Goal: Use online tool/utility: Utilize a website feature to perform a specific function

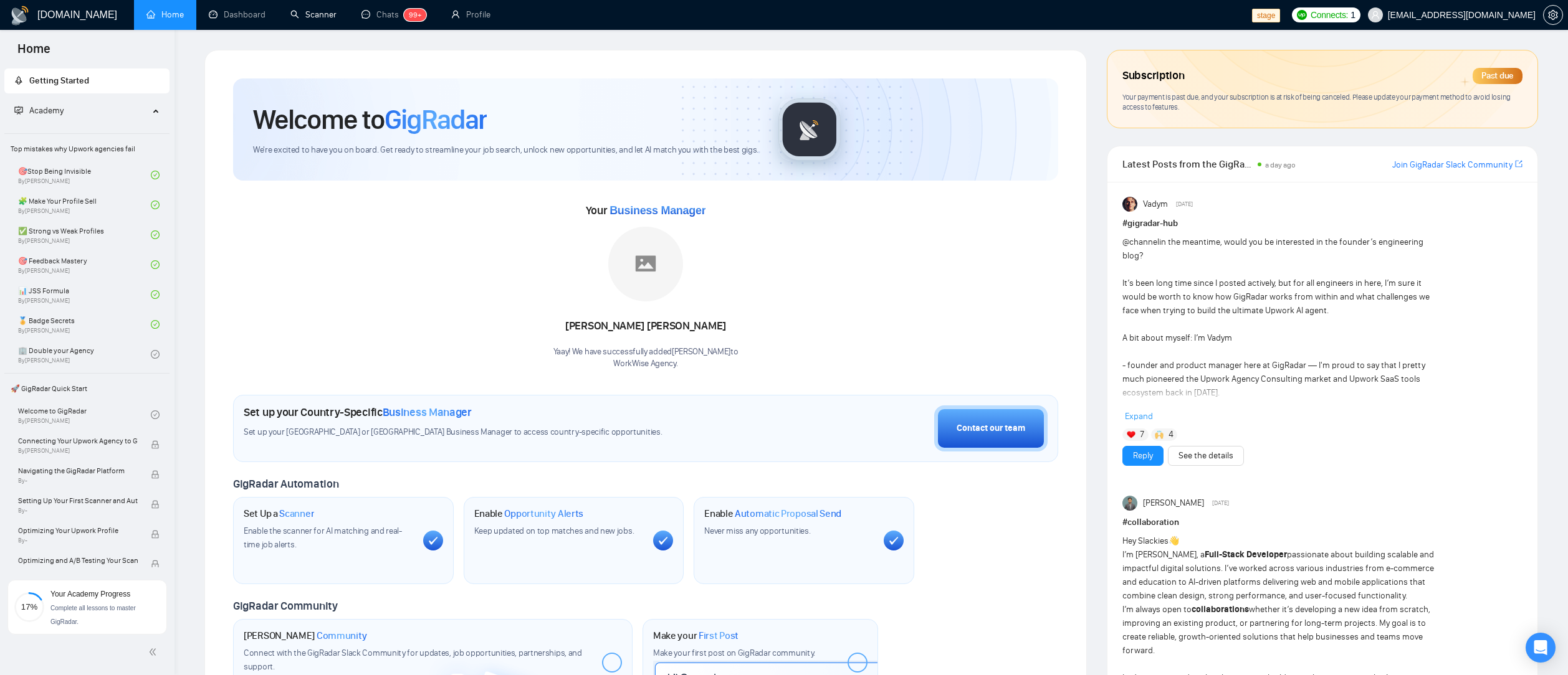
drag, startPoint x: 292, startPoint y: 19, endPoint x: 279, endPoint y: 39, distance: 23.9
click at [292, 19] on link "Scanner" at bounding box center [313, 14] width 46 height 11
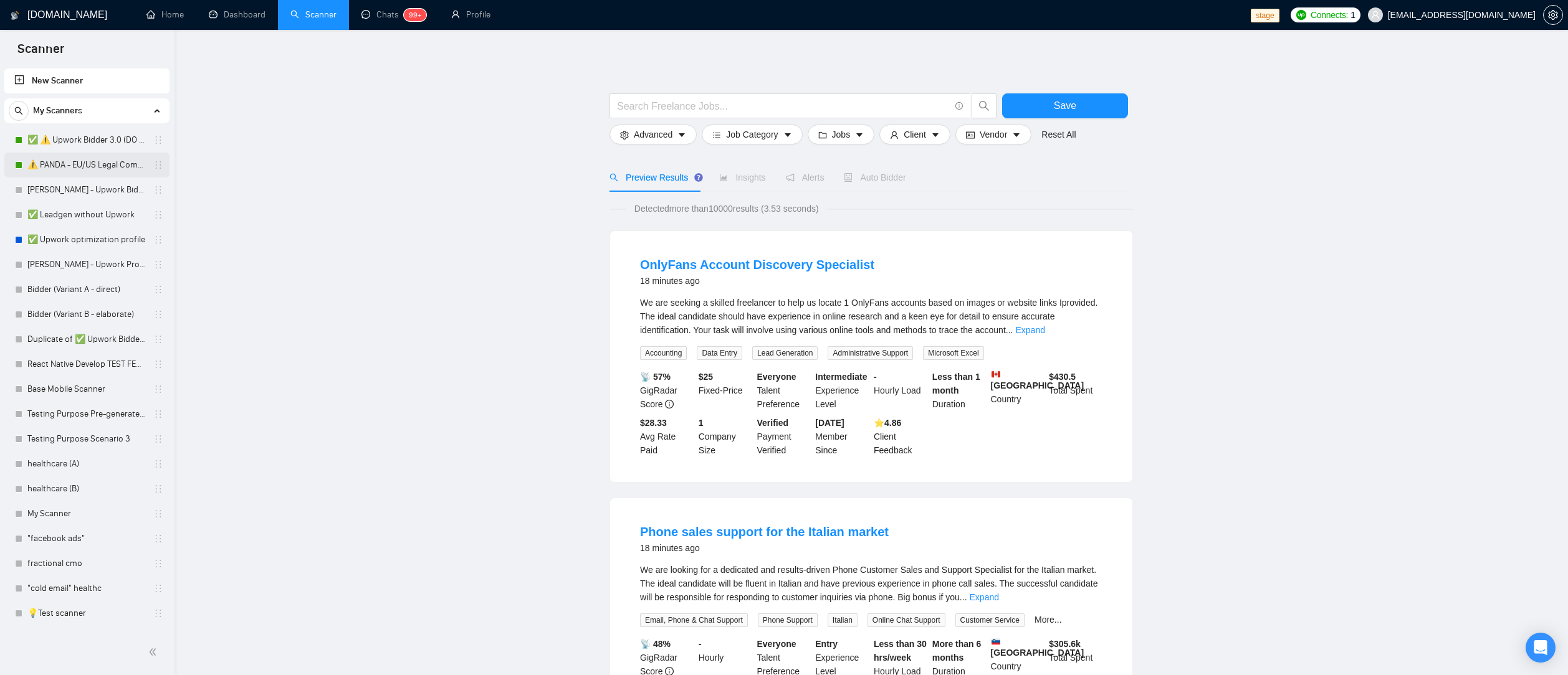
click at [93, 169] on link "⚠️ PANDA - EU/US Legal Companies (DO NOT TOUCH)" at bounding box center [87, 165] width 119 height 25
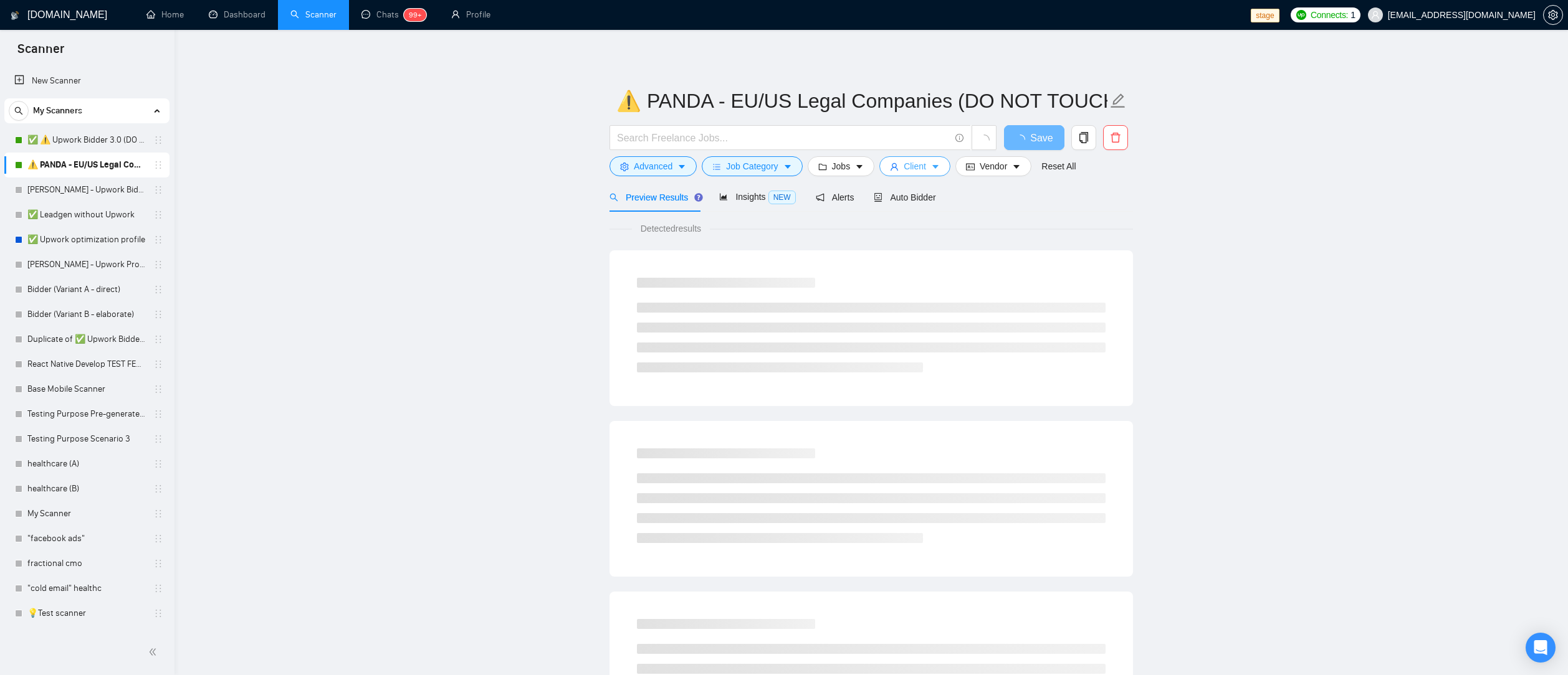
click at [931, 168] on button "Client" at bounding box center [914, 166] width 71 height 20
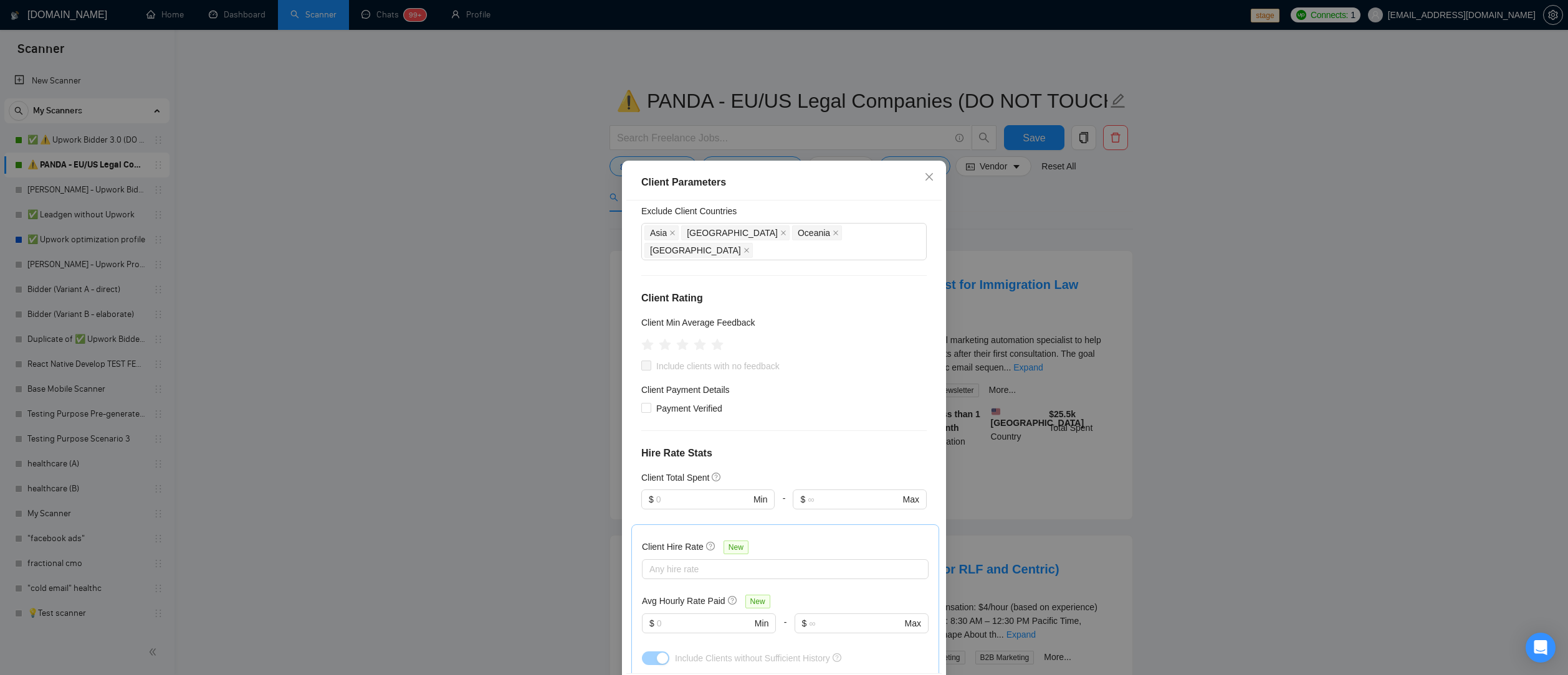
scroll to position [302, 0]
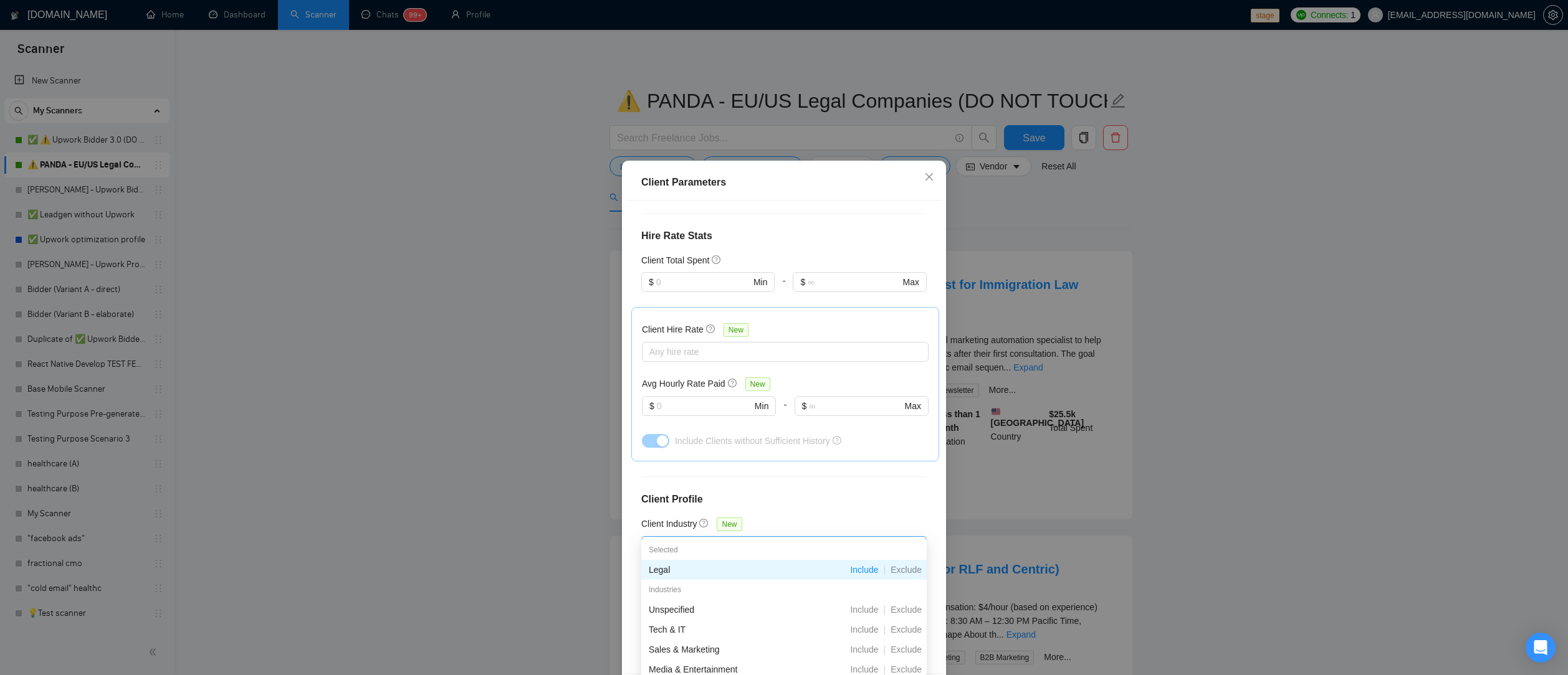
click at [759, 538] on div "Legal" at bounding box center [777, 547] width 267 height 18
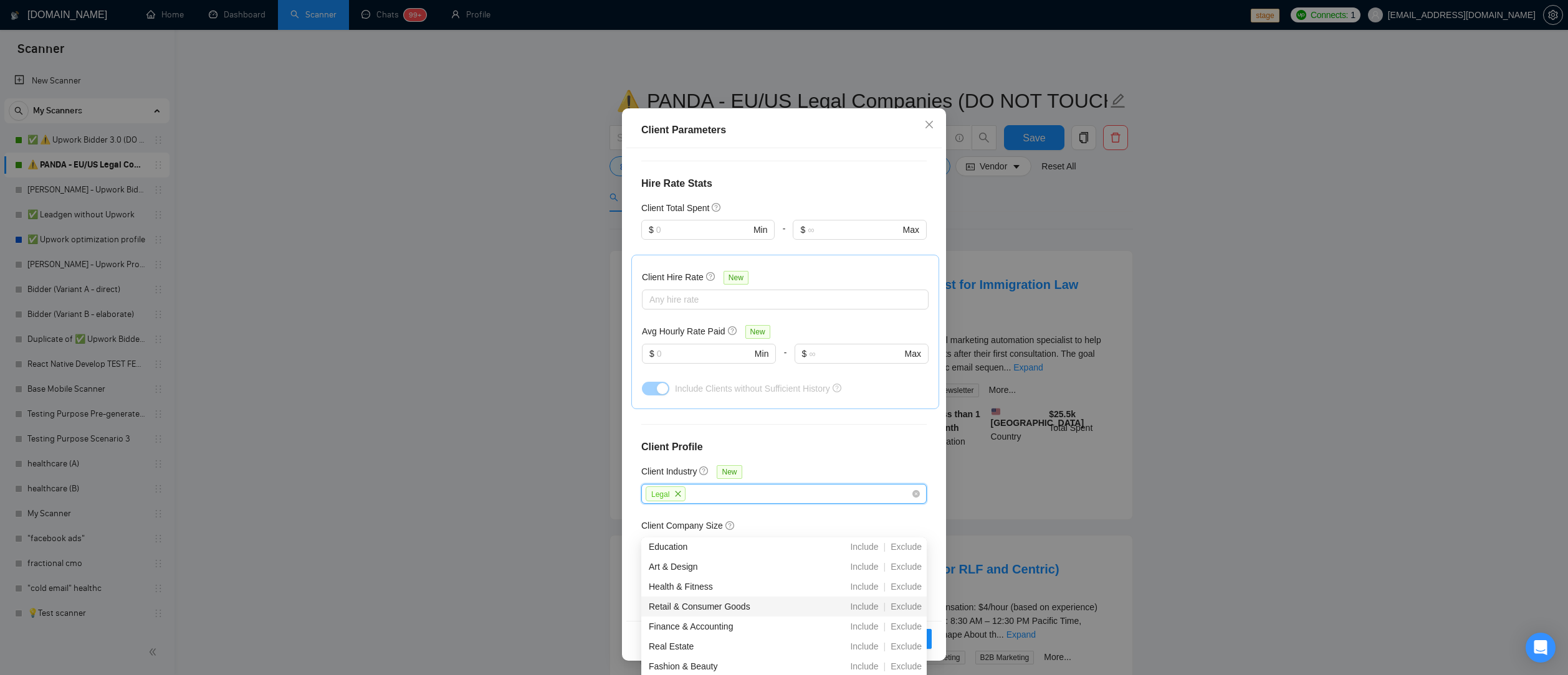
scroll to position [152, 0]
click at [864, 619] on span "Include" at bounding box center [864, 617] width 38 height 10
click at [841, 440] on h4 "Client Profile" at bounding box center [784, 447] width 286 height 15
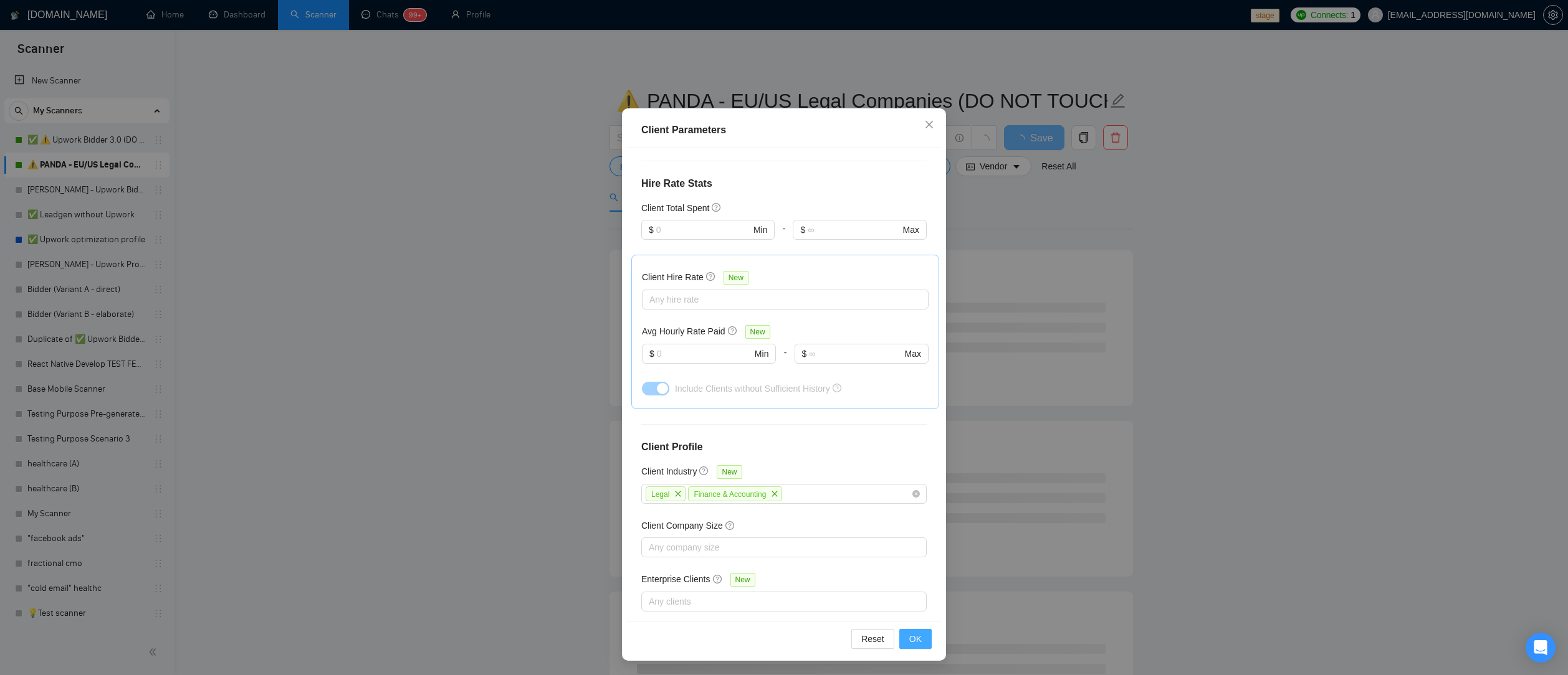
click at [916, 636] on span "OK" at bounding box center [915, 639] width 12 height 14
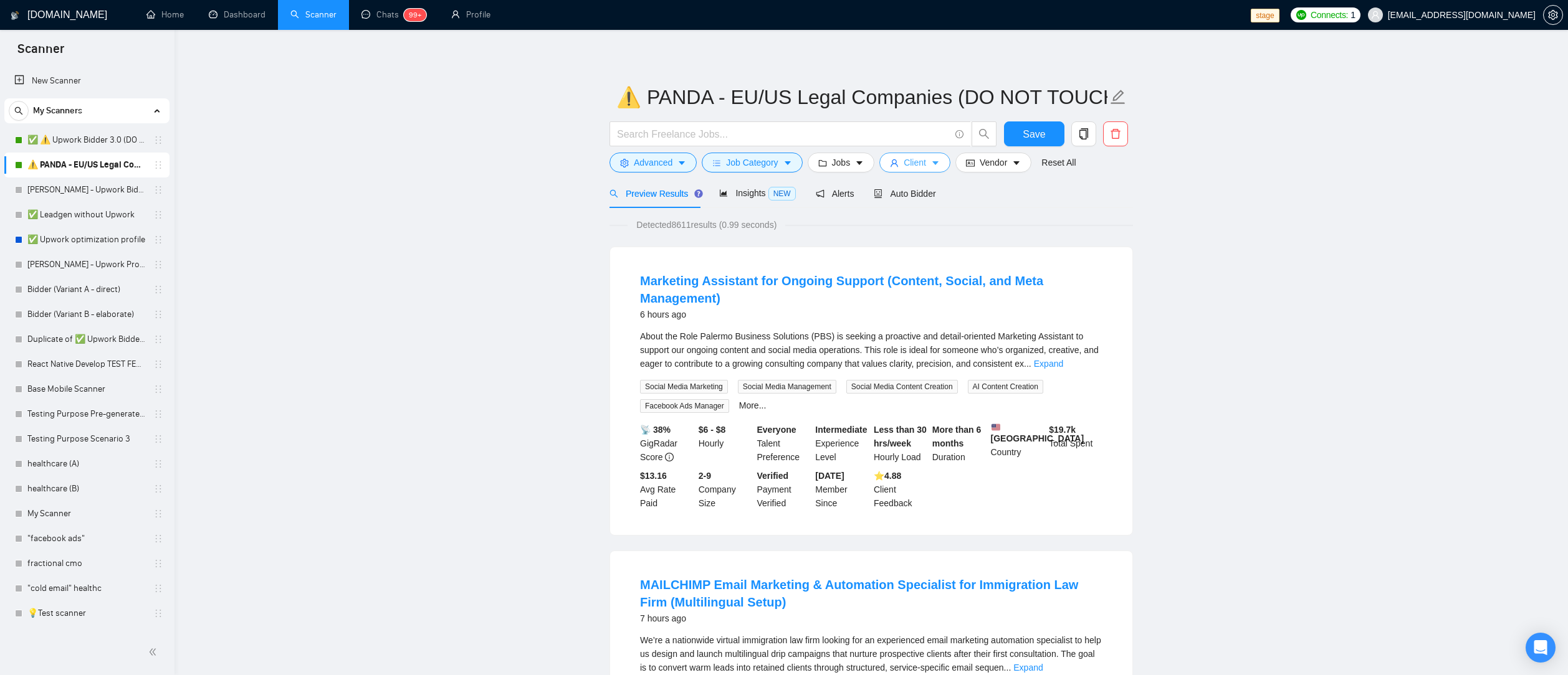
scroll to position [0, 0]
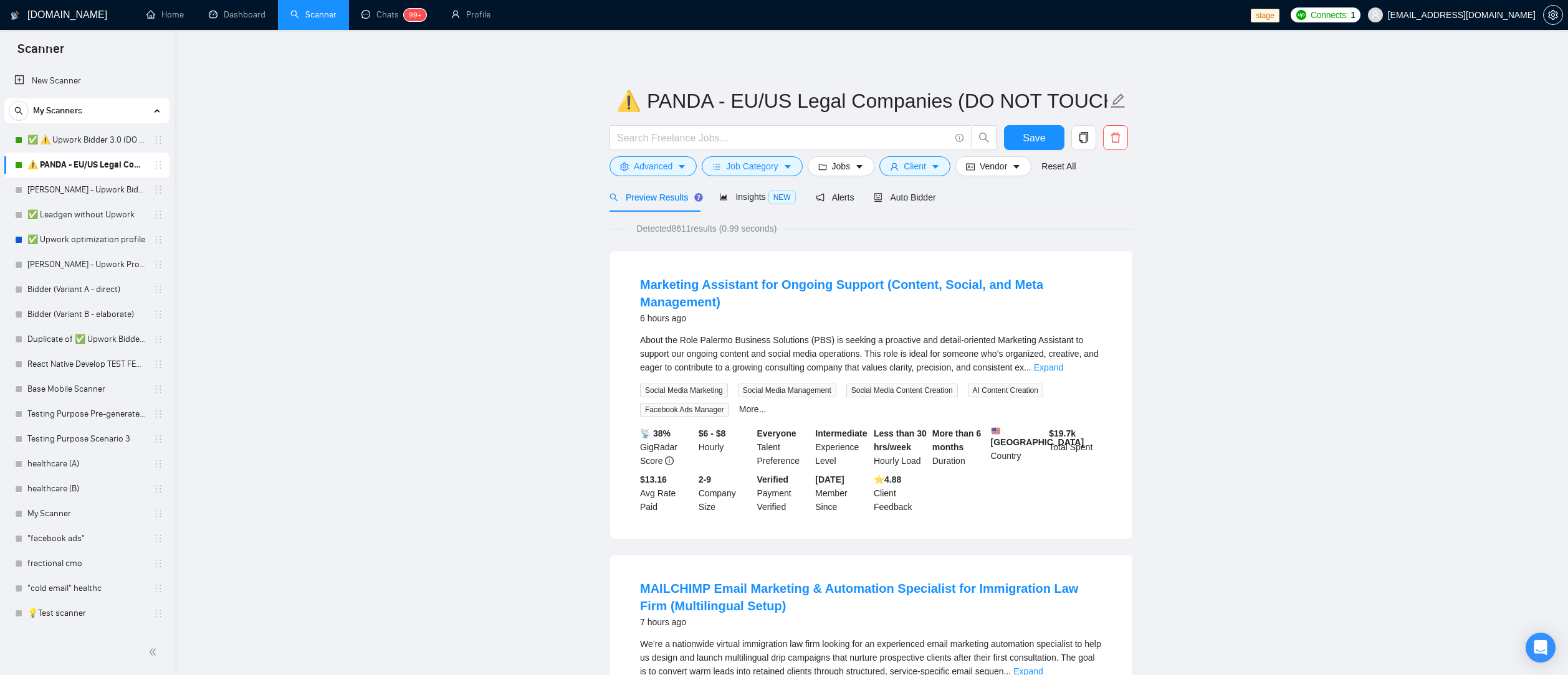
click at [934, 170] on button "Client" at bounding box center [914, 166] width 71 height 20
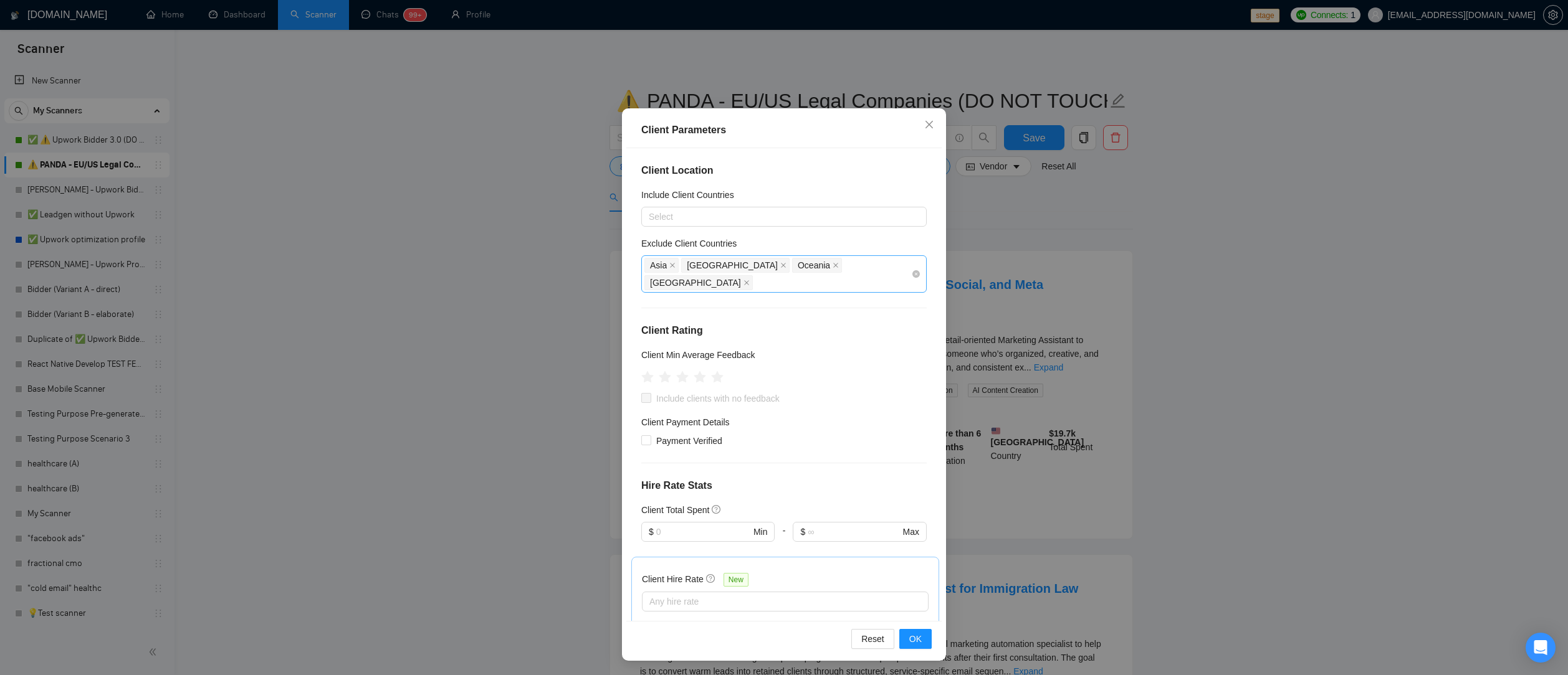
click at [868, 259] on div "[GEOGRAPHIC_DATA] [GEOGRAPHIC_DATA] [GEOGRAPHIC_DATA] [GEOGRAPHIC_DATA]" at bounding box center [777, 274] width 267 height 35
click at [866, 240] on div "Exclude Client Countries" at bounding box center [784, 246] width 286 height 19
click at [853, 269] on div "[GEOGRAPHIC_DATA] [GEOGRAPHIC_DATA] [GEOGRAPHIC_DATA] [GEOGRAPHIC_DATA]" at bounding box center [777, 274] width 267 height 35
click at [933, 126] on icon "close" at bounding box center [928, 124] width 10 height 10
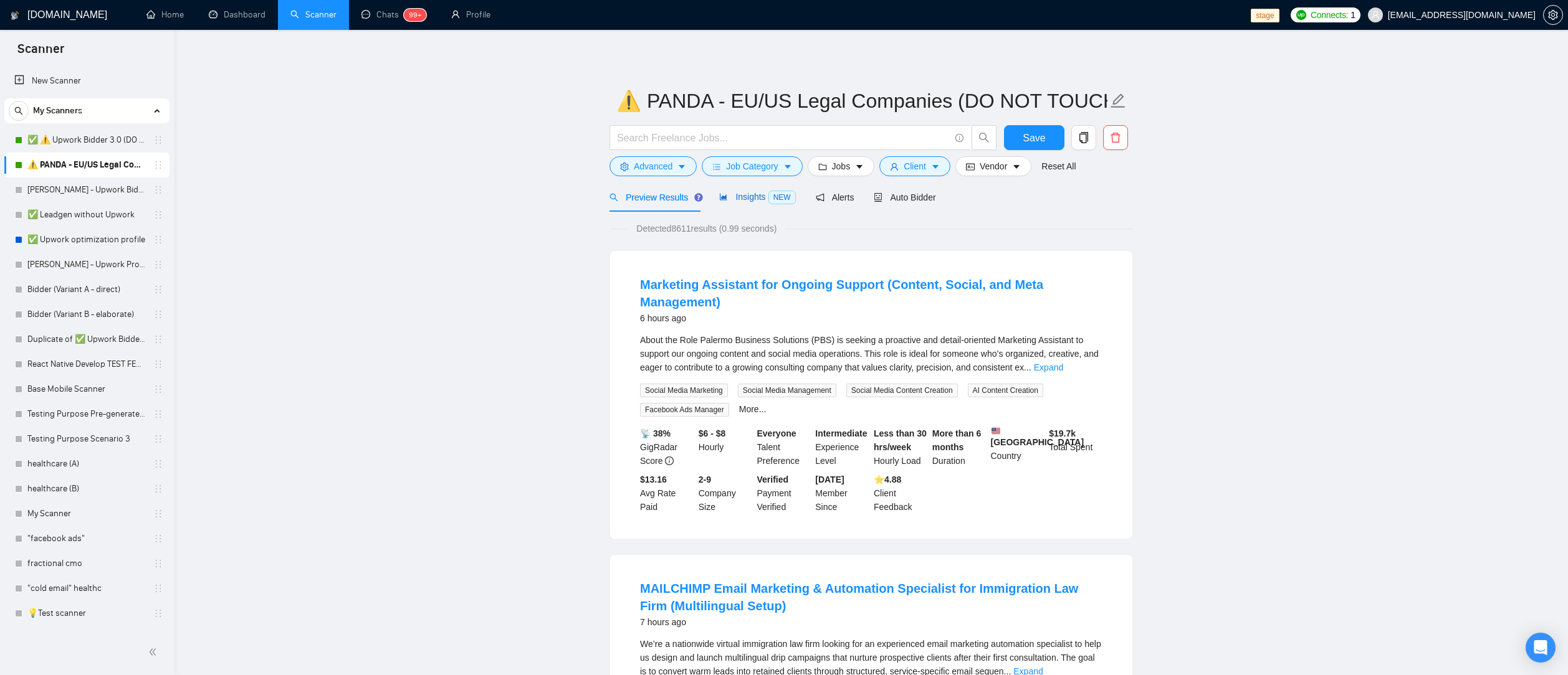
click at [732, 197] on span "Insights NEW" at bounding box center [757, 197] width 76 height 10
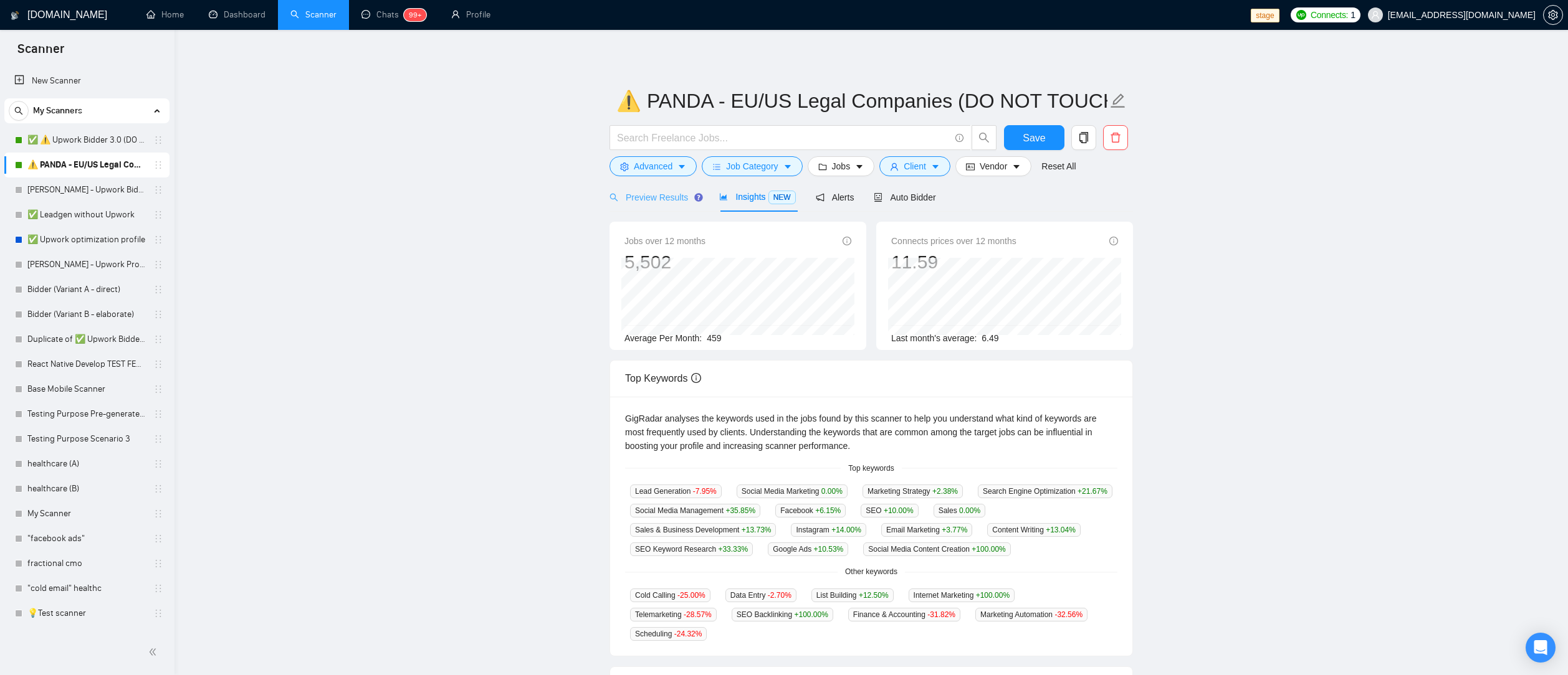
click at [656, 204] on div "Preview Results" at bounding box center [654, 197] width 90 height 30
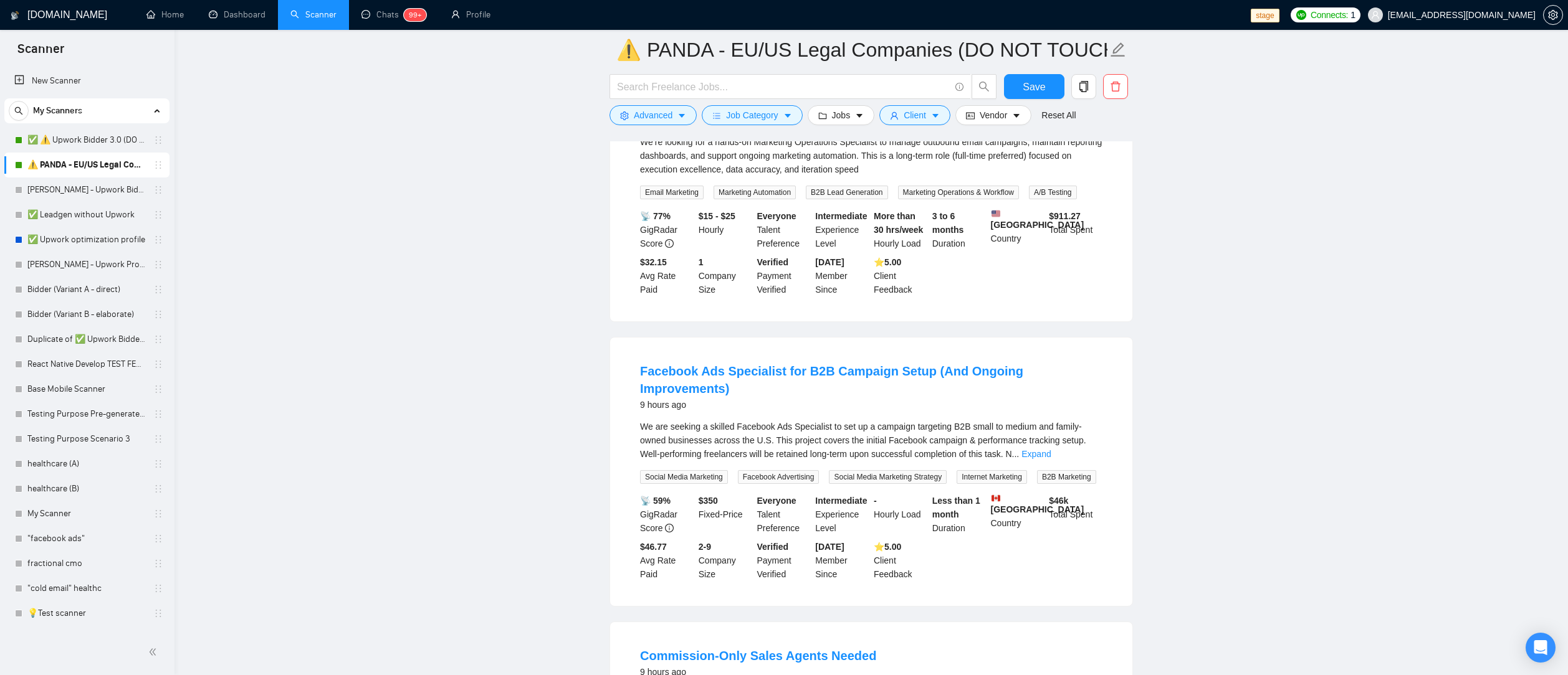
scroll to position [1330, 0]
click at [1051, 453] on link "Expand" at bounding box center [1035, 450] width 30 height 10
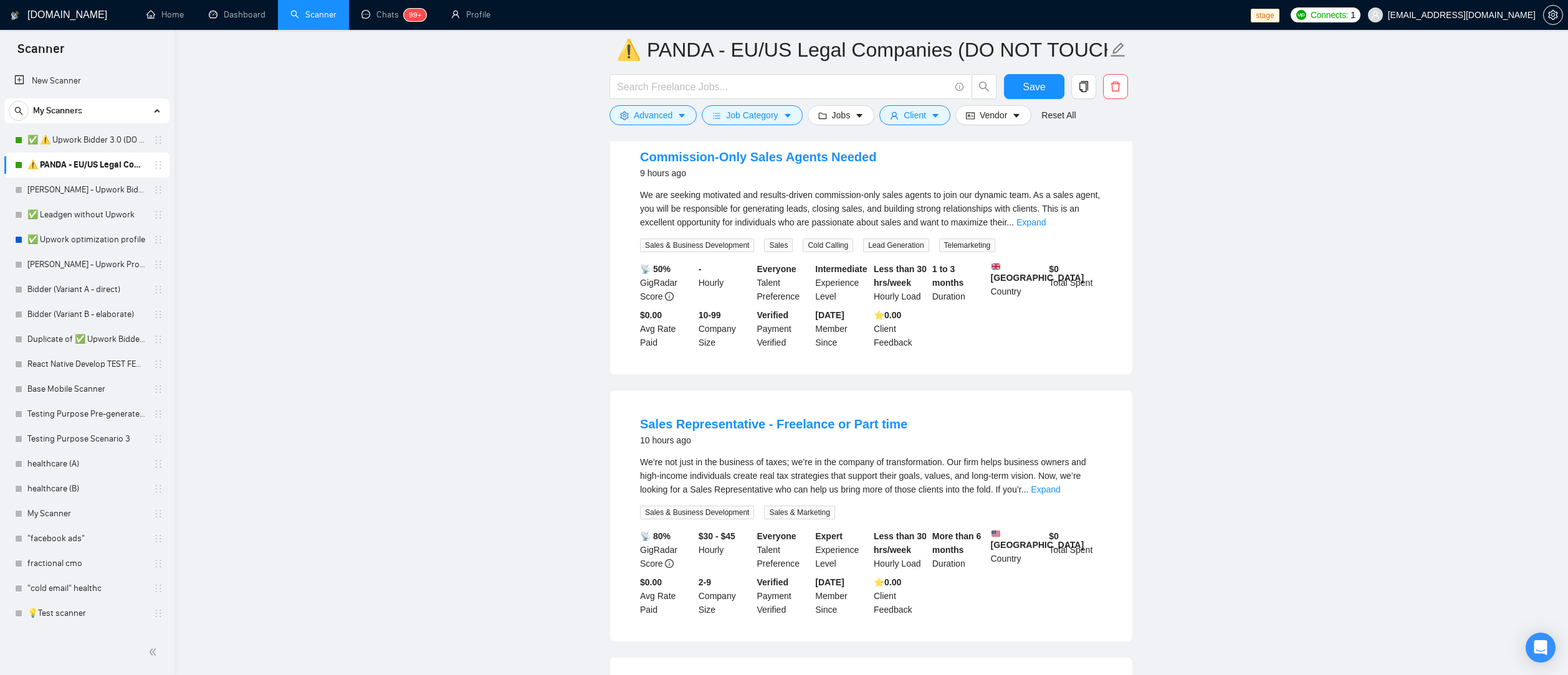
scroll to position [1840, 0]
click at [1027, 91] on span "Save" at bounding box center [1034, 87] width 23 height 16
